Goal: Navigation & Orientation: Find specific page/section

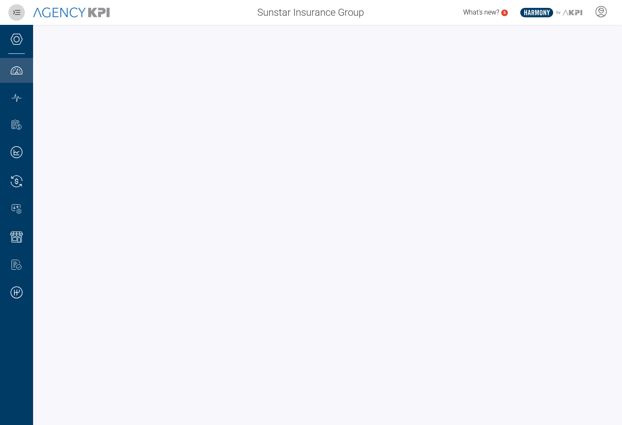
click at [20, 11] on icon "button" at bounding box center [17, 12] width 10 height 10
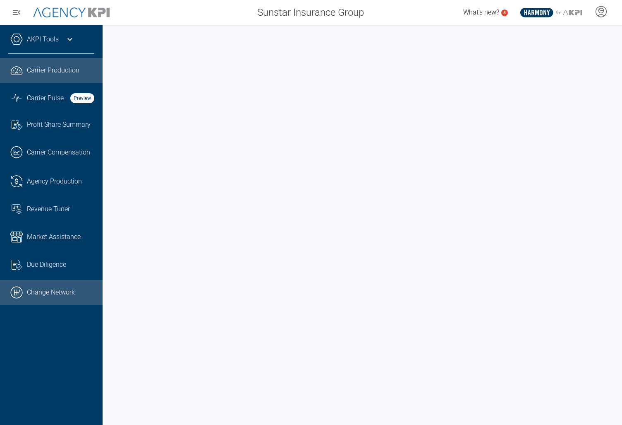
click at [38, 295] on link ".cls-1{fill:none;stroke:#000;stroke-linecap:round;stroke-linejoin:round;stroke-…" at bounding box center [51, 292] width 103 height 25
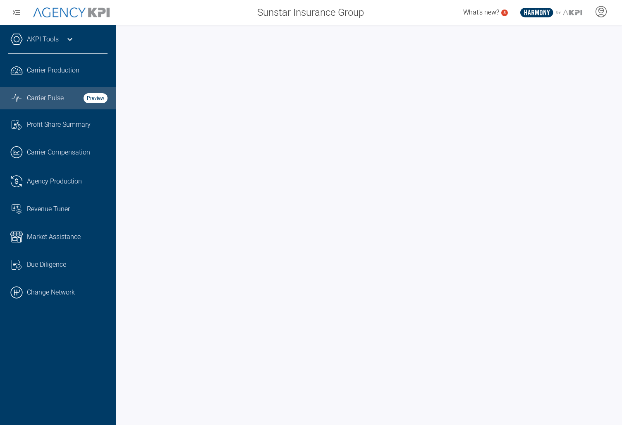
click at [18, 307] on div ".cls-1{fill:none;stroke:#221f20;stroke-linecap:round;stroke-linejoin:round;stro…" at bounding box center [57, 181] width 99 height 255
click at [30, 298] on link ".cls-1{fill:none;stroke:#000;stroke-linecap:round;stroke-linejoin:round;stroke-…" at bounding box center [58, 292] width 116 height 25
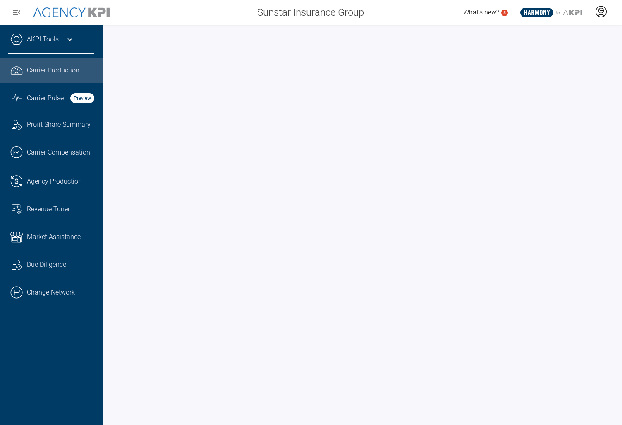
click at [605, 10] on icon at bounding box center [601, 11] width 12 height 12
click at [594, 14] on div at bounding box center [601, 12] width 21 height 19
click at [557, 57] on li "Log Out" at bounding box center [568, 57] width 89 height 17
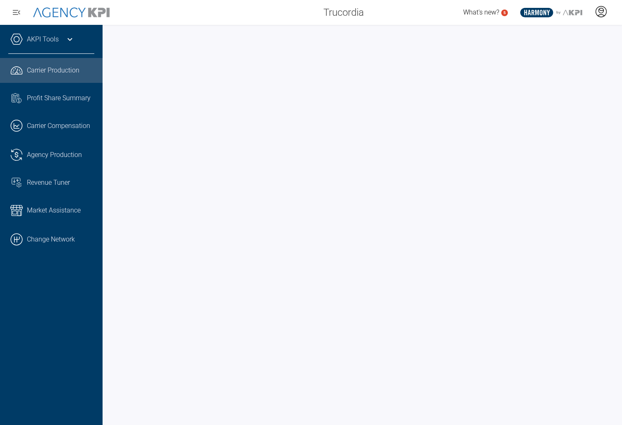
click at [601, 12] on icon at bounding box center [601, 11] width 12 height 12
click at [600, 13] on icon at bounding box center [601, 11] width 12 height 12
click at [585, 34] on li "Admin Portal" at bounding box center [568, 34] width 89 height 19
